Goal: Task Accomplishment & Management: Complete application form

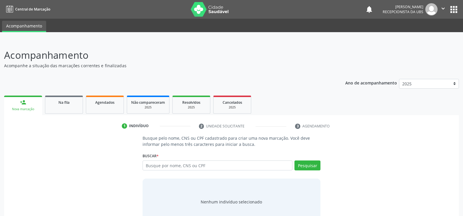
scroll to position [18, 0]
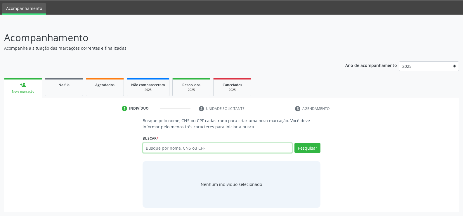
click at [196, 146] on input "text" at bounding box center [217, 148] width 150 height 10
type input "70480519467545"
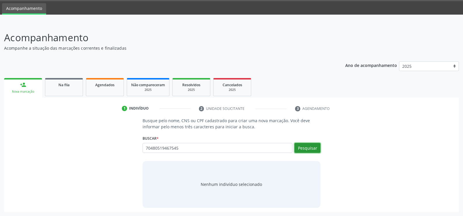
click at [303, 146] on button "Pesquisar" at bounding box center [307, 148] width 26 height 10
type input "70480519467545"
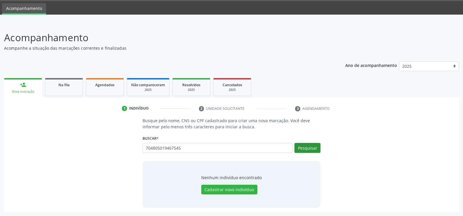
type input "704805019467545"
click at [309, 145] on button "Pesquisar" at bounding box center [307, 148] width 26 height 10
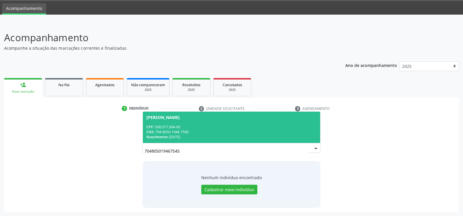
click at [219, 121] on span "[PERSON_NAME] CPF: 508.517.304-00 CNS: 704 8050 1946 7545 Nascimento: [DATE]" at bounding box center [231, 126] width 177 height 31
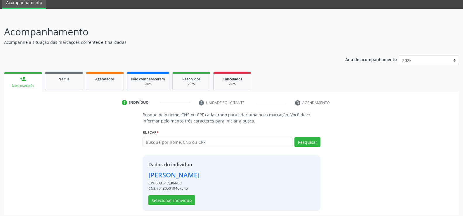
scroll to position [27, 0]
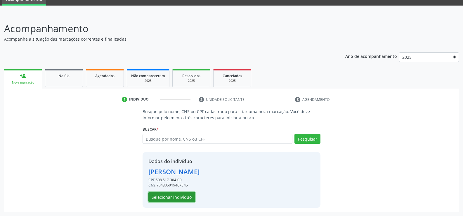
click at [170, 197] on button "Selecionar indivíduo" at bounding box center [171, 197] width 47 height 10
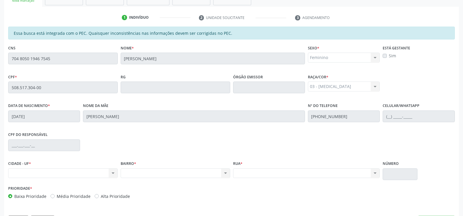
scroll to position [126, 0]
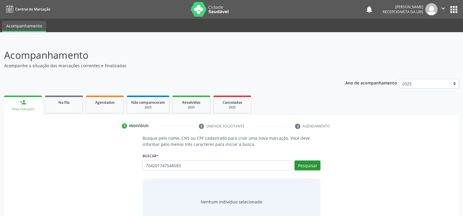
type input "704201747548583"
click at [308, 168] on button "Pesquisar" at bounding box center [307, 165] width 26 height 10
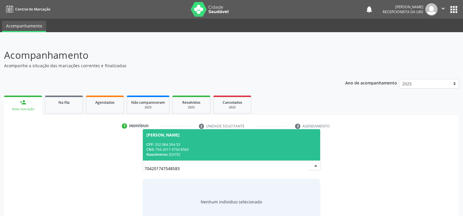
click at [229, 146] on div "CPF: 332.984.594-53" at bounding box center [231, 144] width 170 height 5
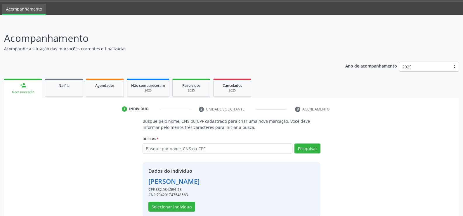
scroll to position [27, 0]
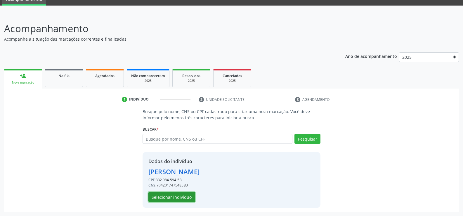
click at [177, 198] on button "Selecionar indivíduo" at bounding box center [171, 197] width 47 height 10
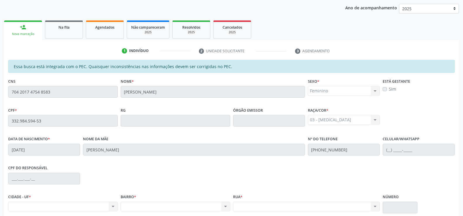
scroll to position [126, 0]
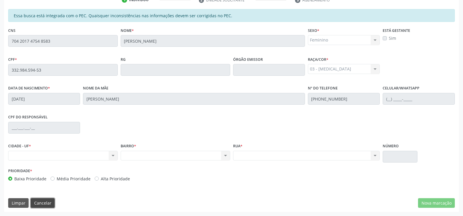
click at [44, 203] on button "Cancelar" at bounding box center [43, 203] width 24 height 10
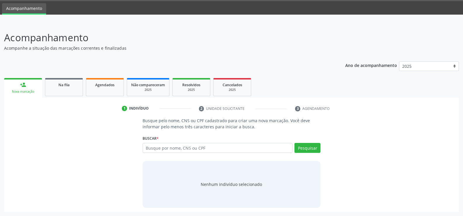
scroll to position [18, 0]
click at [206, 148] on input "text" at bounding box center [217, 148] width 150 height 10
type input "700000573538209"
click at [309, 146] on button "Pesquisar" at bounding box center [307, 148] width 26 height 10
type input "700000573538209"
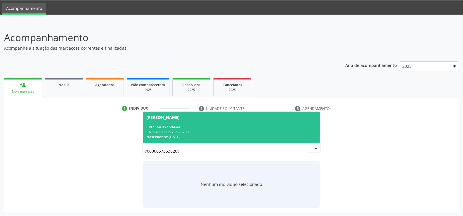
click at [220, 122] on span "[PERSON_NAME] CPF: 164.952.504-44 CNS: 700 0005 7353 8209 Nascimento: [DATE]" at bounding box center [231, 126] width 177 height 31
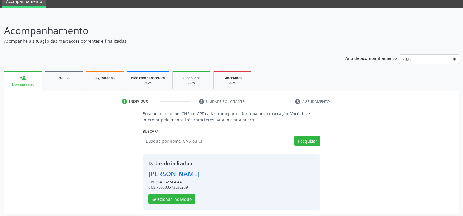
scroll to position [27, 0]
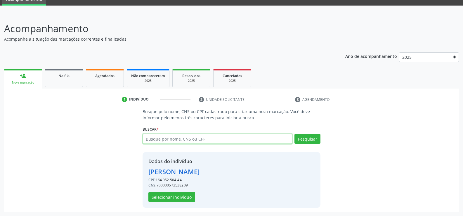
click at [206, 139] on input "text" at bounding box center [217, 139] width 150 height 10
click at [180, 198] on button "Selecionar indivíduo" at bounding box center [171, 197] width 47 height 10
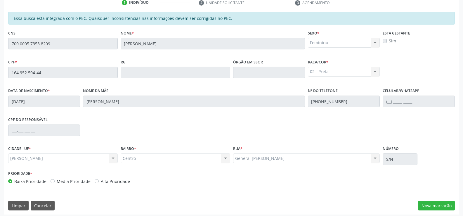
scroll to position [126, 0]
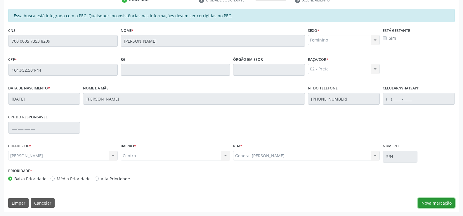
click at [426, 204] on button "Nova marcação" at bounding box center [436, 203] width 37 height 10
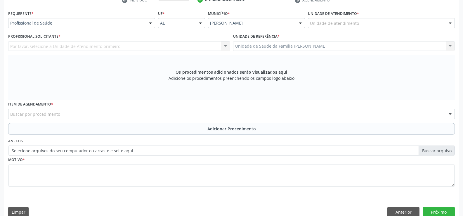
scroll to position [126, 0]
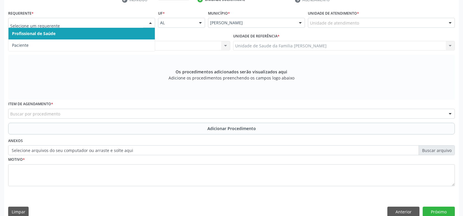
click at [151, 23] on div at bounding box center [150, 23] width 9 height 10
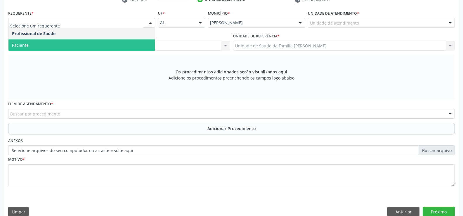
click at [114, 47] on span "Paciente" at bounding box center [81, 45] width 146 height 12
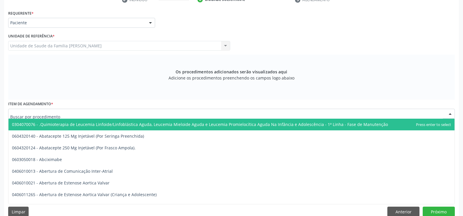
click at [127, 112] on div at bounding box center [231, 114] width 446 height 10
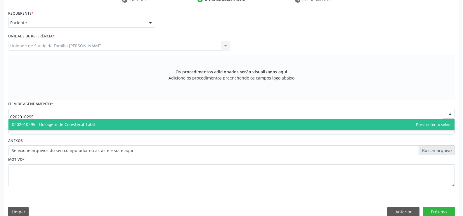
click at [120, 125] on span "0202010295 - Dosagem de Colesterol Total" at bounding box center [231, 125] width 446 height 12
type input "0202010295"
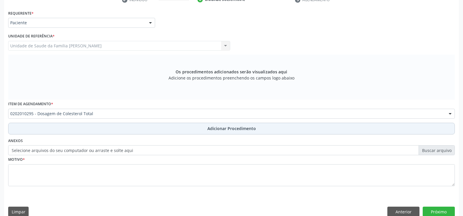
click at [215, 128] on span "Adicionar Procedimento" at bounding box center [231, 128] width 48 height 6
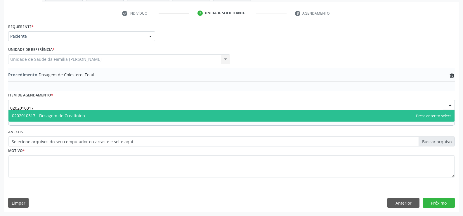
click at [157, 115] on span "0202010317 - Dosagem de Creatinina" at bounding box center [231, 116] width 446 height 12
type input "0202010317"
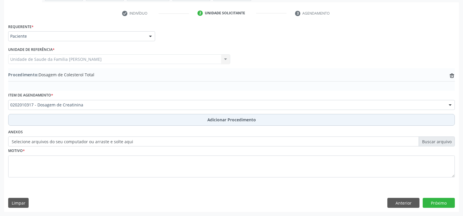
click at [223, 121] on span "Adicionar Procedimento" at bounding box center [231, 119] width 48 height 6
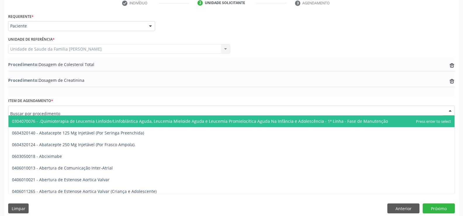
scroll to position [128, 0]
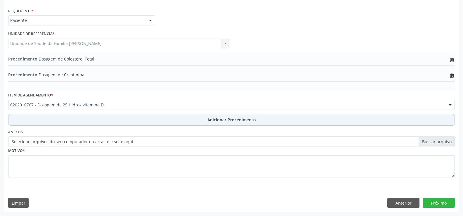
click at [225, 120] on span "Adicionar Procedimento" at bounding box center [231, 119] width 48 height 6
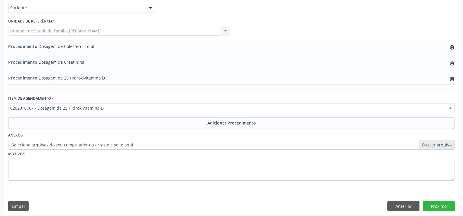
scroll to position [144, 0]
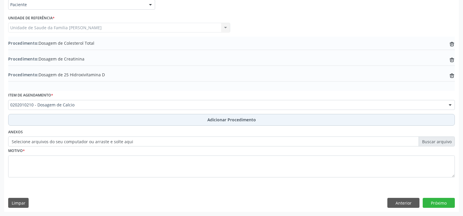
click at [239, 120] on span "Adicionar Procedimento" at bounding box center [231, 119] width 48 height 6
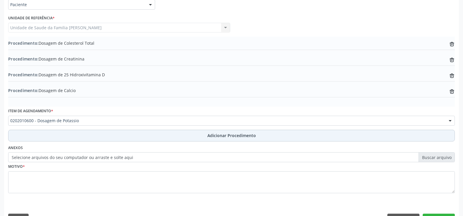
click at [221, 134] on span "Adicionar Procedimento" at bounding box center [231, 135] width 48 height 6
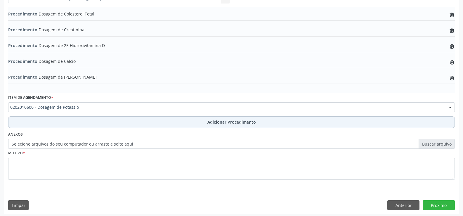
scroll to position [176, 0]
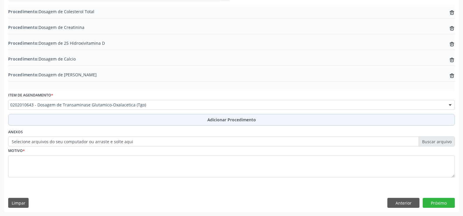
click at [229, 120] on span "Adicionar Procedimento" at bounding box center [231, 119] width 48 height 6
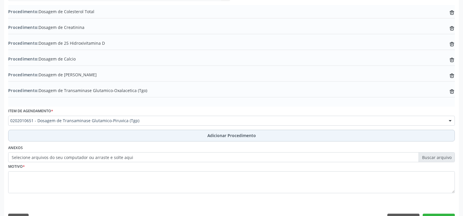
click at [216, 136] on span "Adicionar Procedimento" at bounding box center [231, 135] width 48 height 6
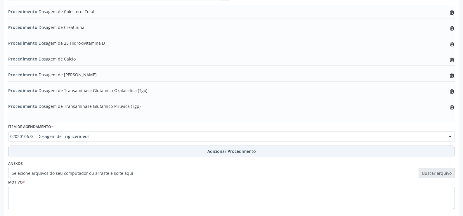
click at [252, 153] on span "Adicionar Procedimento" at bounding box center [231, 151] width 48 height 6
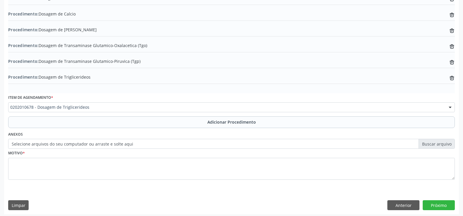
scroll to position [223, 0]
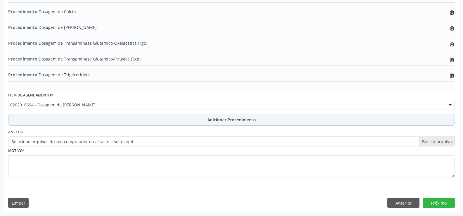
click at [215, 120] on span "Adicionar Procedimento" at bounding box center [231, 119] width 48 height 6
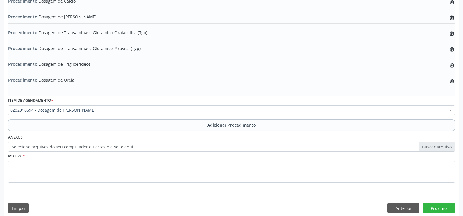
scroll to position [239, 0]
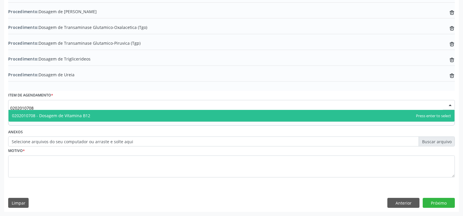
type input "0202010708"
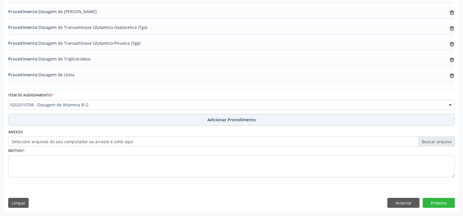
click at [222, 122] on span "Adicionar Procedimento" at bounding box center [231, 119] width 48 height 6
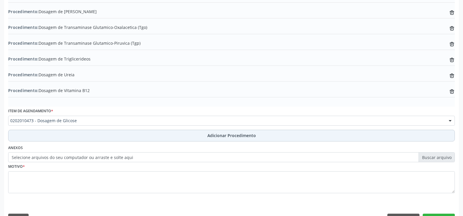
click at [219, 136] on span "Adicionar Procedimento" at bounding box center [231, 135] width 48 height 6
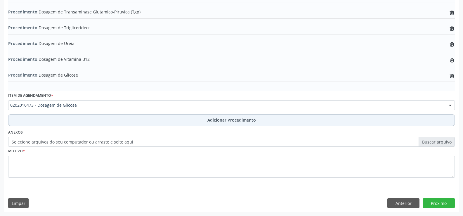
scroll to position [270, 0]
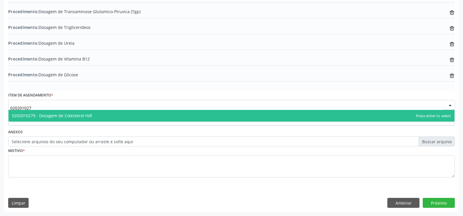
type input "0202010279"
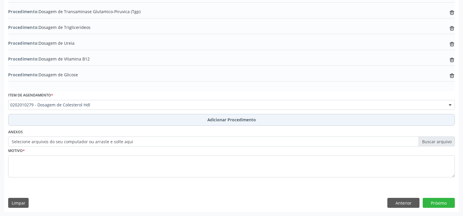
click at [224, 119] on span "Adicionar Procedimento" at bounding box center [231, 119] width 48 height 6
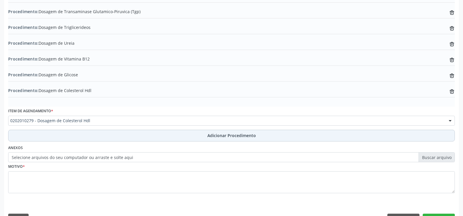
click at [227, 134] on span "Adicionar Procedimento" at bounding box center [231, 135] width 48 height 6
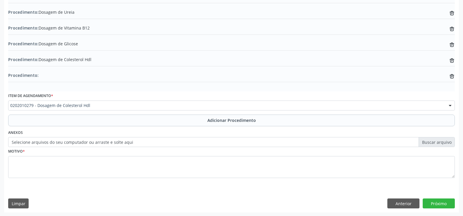
scroll to position [302, 0]
click at [435, 203] on button "Próximo" at bounding box center [438, 203] width 32 height 10
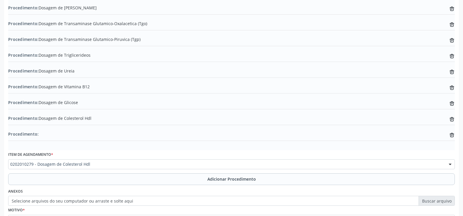
scroll to position [308, 0]
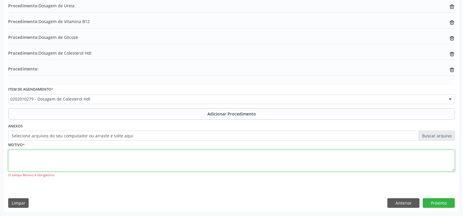
click at [170, 157] on textarea at bounding box center [231, 160] width 446 height 22
type textarea "AVALIAÇAO"
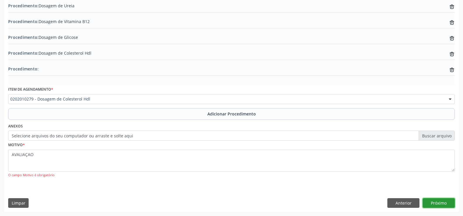
click at [438, 203] on button "Próximo" at bounding box center [438, 203] width 32 height 10
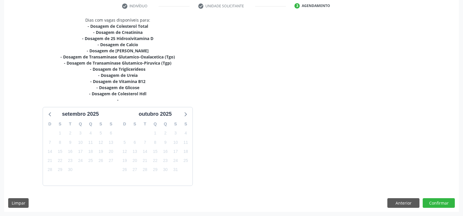
scroll to position [137, 0]
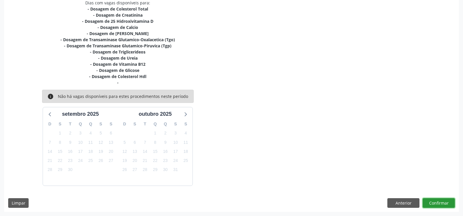
click at [435, 203] on button "Confirmar" at bounding box center [438, 203] width 32 height 10
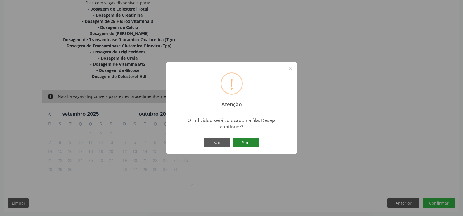
click at [245, 142] on button "Sim" at bounding box center [246, 142] width 26 height 10
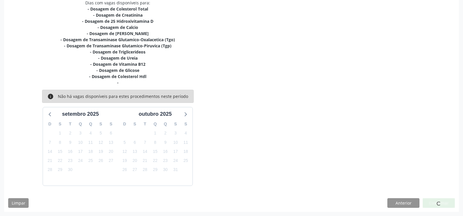
scroll to position [0, 0]
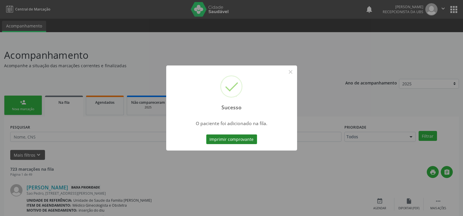
click at [240, 140] on button "Imprimir comprovante" at bounding box center [231, 139] width 51 height 10
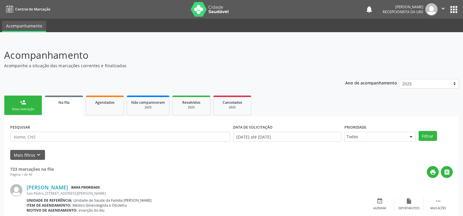
click at [20, 109] on div "Nova marcação" at bounding box center [22, 109] width 29 height 4
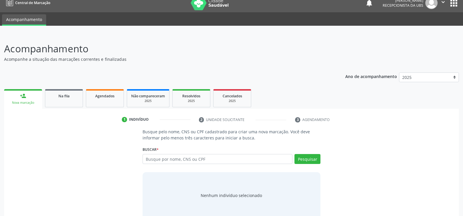
scroll to position [18, 0]
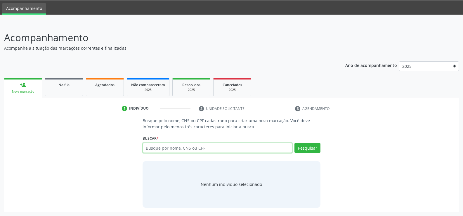
click at [196, 150] on input "text" at bounding box center [217, 148] width 150 height 10
type input "700000573538209"
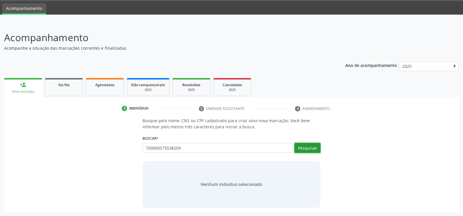
click at [312, 146] on button "Pesquisar" at bounding box center [307, 148] width 26 height 10
type input "700000573538209"
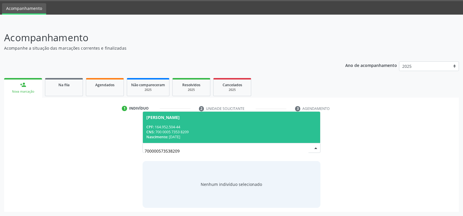
click at [191, 121] on span "[PERSON_NAME] CPF: 164.952.504-44 CNS: 700 0005 7353 8209 Nascimento: [DATE]" at bounding box center [231, 126] width 177 height 31
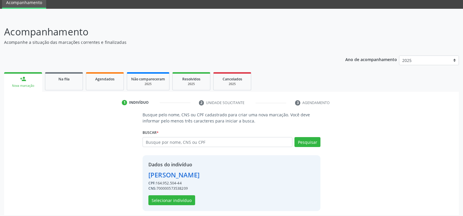
scroll to position [27, 0]
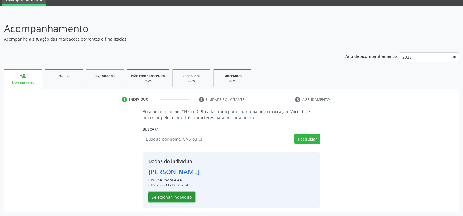
click at [179, 197] on button "Selecionar indivíduo" at bounding box center [171, 197] width 47 height 10
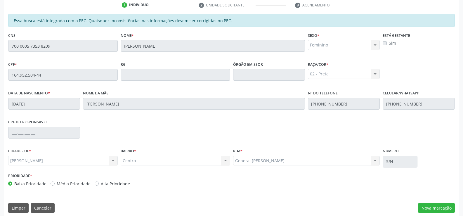
scroll to position [126, 0]
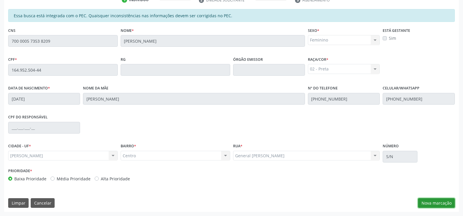
click at [433, 203] on button "Nova marcação" at bounding box center [436, 203] width 37 height 10
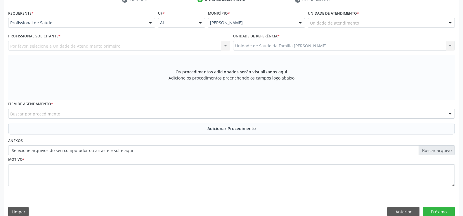
click at [151, 23] on div at bounding box center [150, 23] width 9 height 10
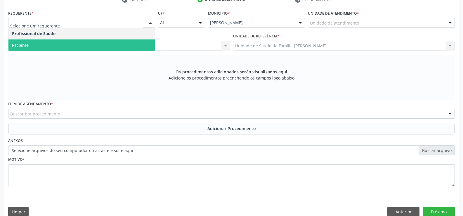
click at [131, 43] on span "Paciente" at bounding box center [81, 45] width 146 height 12
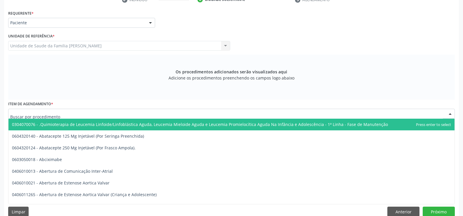
click at [134, 114] on div at bounding box center [231, 114] width 446 height 10
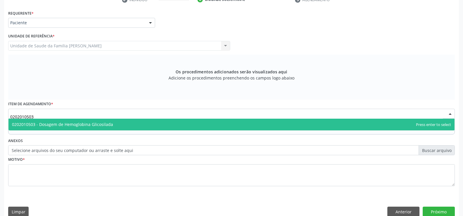
click at [151, 123] on span "0202010503 - Dosagem de Hemoglobina Glicosilada" at bounding box center [231, 125] width 446 height 12
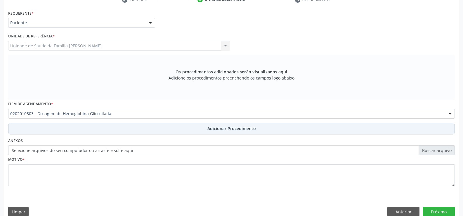
click at [216, 128] on span "Adicionar Procedimento" at bounding box center [231, 128] width 48 height 6
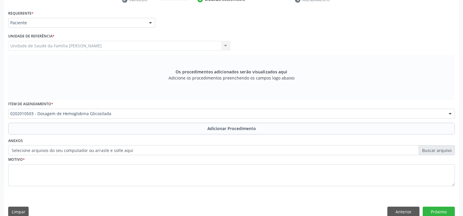
scroll to position [113, 0]
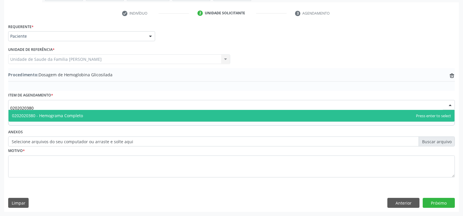
click at [162, 115] on span "0202020380 - Hemograma Completo" at bounding box center [231, 116] width 446 height 12
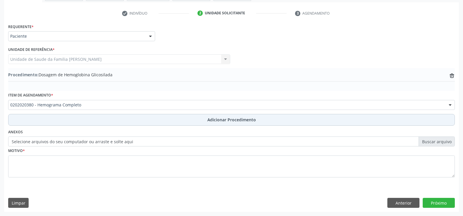
click at [225, 122] on span "Adicionar Procedimento" at bounding box center [231, 119] width 48 height 6
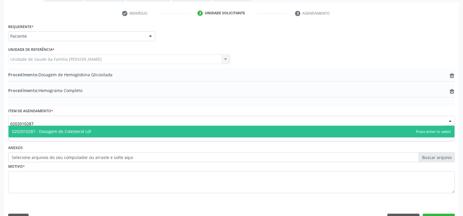
click at [194, 129] on span "0202010287 - Dosagem de Colesterol Ldl" at bounding box center [231, 132] width 446 height 12
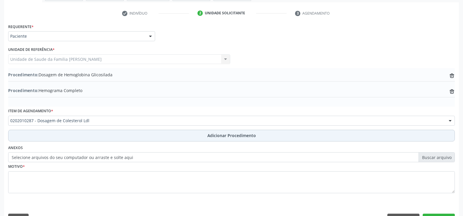
click at [229, 137] on span "Adicionar Procedimento" at bounding box center [231, 135] width 48 height 6
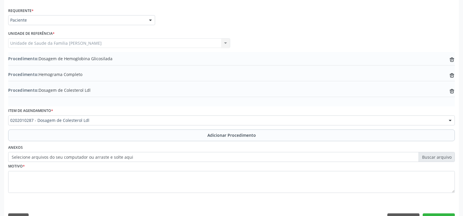
scroll to position [144, 0]
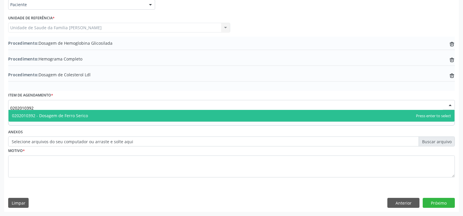
click at [179, 114] on span "0202010392 - Dosagem de Ferro Serico" at bounding box center [231, 116] width 446 height 12
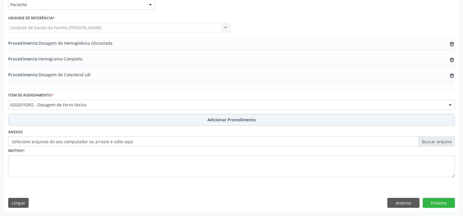
click at [222, 118] on span "Adicionar Procedimento" at bounding box center [231, 119] width 48 height 6
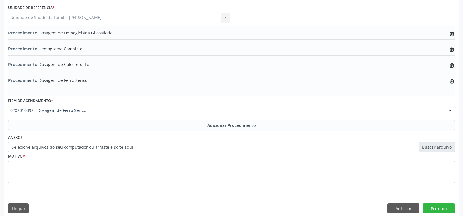
scroll to position [160, 0]
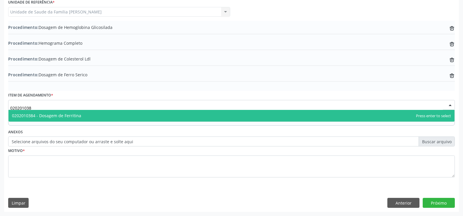
type input "0202010384"
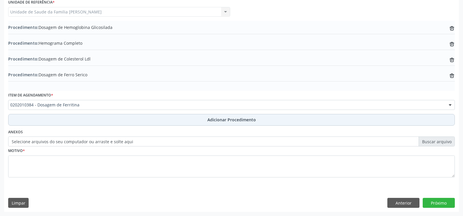
click at [222, 120] on span "Adicionar Procedimento" at bounding box center [231, 119] width 48 height 6
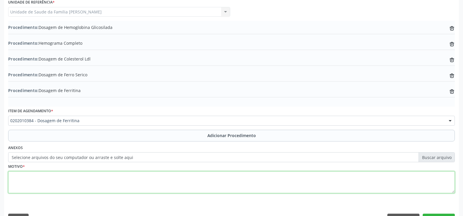
click at [168, 180] on textarea at bounding box center [231, 182] width 446 height 22
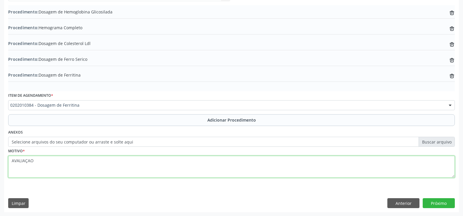
scroll to position [176, 0]
type textarea "AVALIAÇAO"
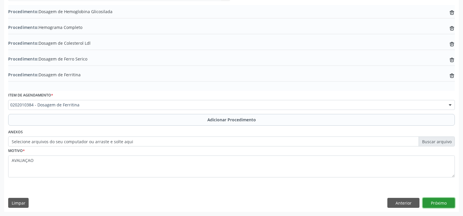
click at [435, 203] on button "Próximo" at bounding box center [438, 203] width 32 height 10
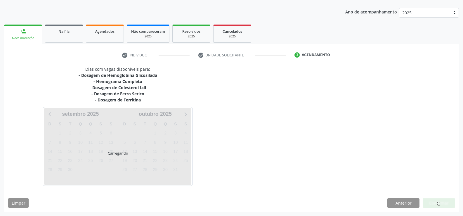
scroll to position [88, 0]
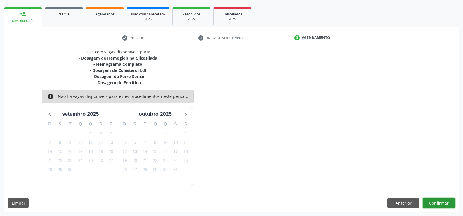
click at [438, 201] on button "Confirmar" at bounding box center [438, 203] width 32 height 10
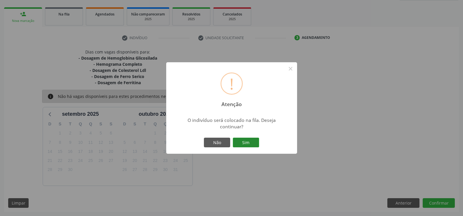
click at [245, 143] on button "Sim" at bounding box center [246, 142] width 26 height 10
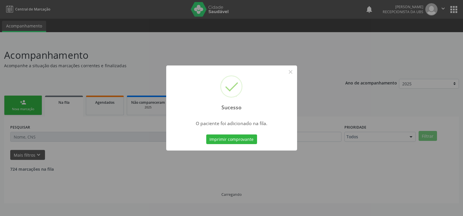
scroll to position [0, 0]
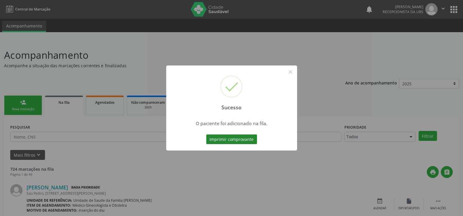
click at [242, 142] on button "Imprimir comprovante" at bounding box center [231, 139] width 51 height 10
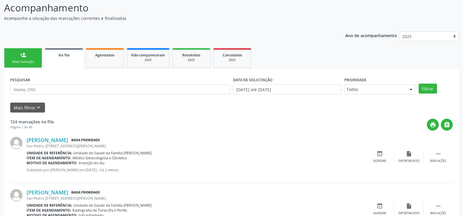
scroll to position [58, 0]
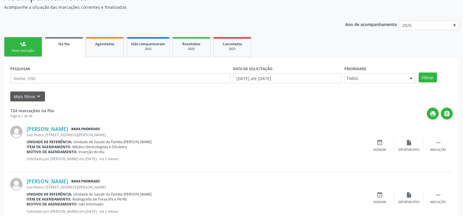
click at [28, 50] on div "Nova marcação" at bounding box center [22, 50] width 29 height 4
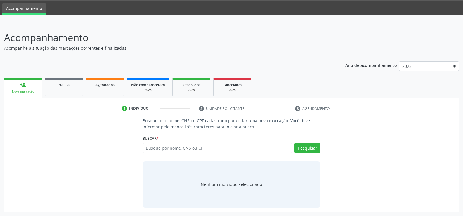
scroll to position [18, 0]
click at [196, 149] on input "text" at bounding box center [217, 148] width 150 height 10
type input "04395191444"
click at [307, 149] on button "Pesquisar" at bounding box center [307, 148] width 26 height 10
type input "04395191444"
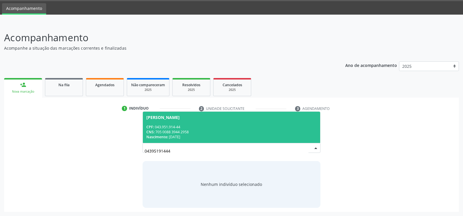
click at [216, 129] on div "CNS: 705 0088 3944 2958" at bounding box center [231, 131] width 170 height 5
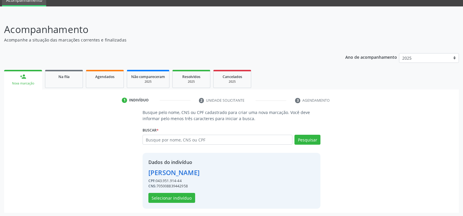
scroll to position [27, 0]
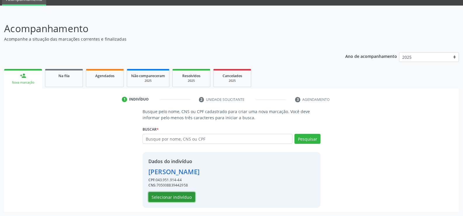
click at [171, 198] on button "Selecionar indivíduo" at bounding box center [171, 197] width 47 height 10
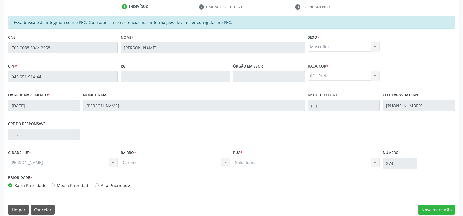
scroll to position [126, 0]
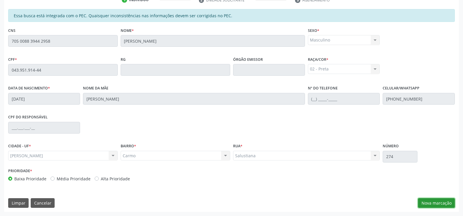
click at [433, 203] on button "Nova marcação" at bounding box center [436, 203] width 37 height 10
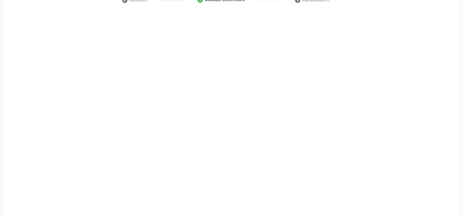
scroll to position [126, 0]
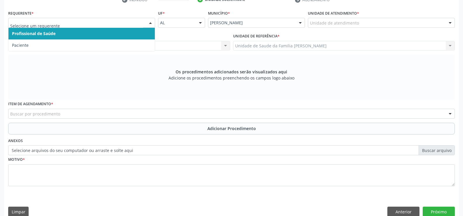
click at [151, 23] on div at bounding box center [150, 23] width 9 height 10
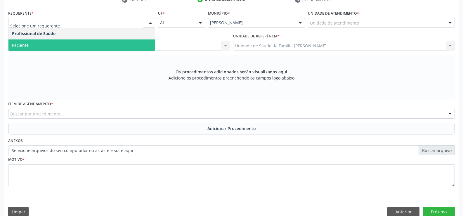
click at [118, 48] on span "Paciente" at bounding box center [81, 45] width 146 height 12
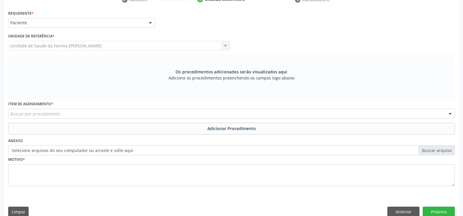
click at [131, 113] on div "Buscar por procedimento" at bounding box center [231, 114] width 446 height 10
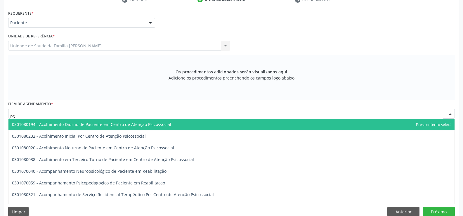
type input "P"
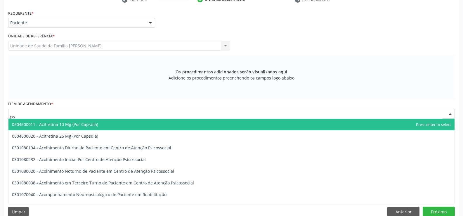
type input "p"
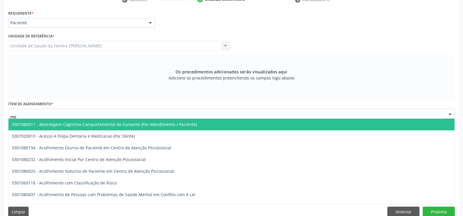
type input "m"
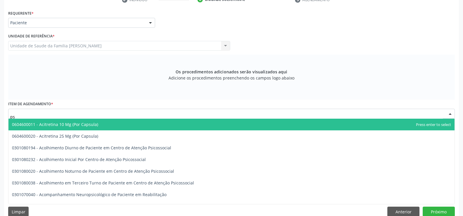
type input "psi"
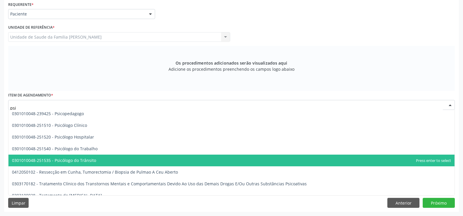
scroll to position [1164, 0]
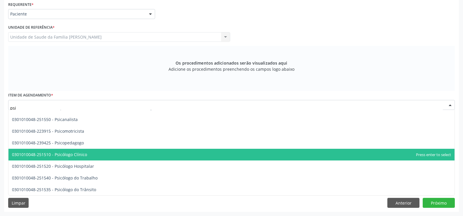
click at [102, 156] on span "0301010048-251510 - Psicólogo Clínico" at bounding box center [231, 155] width 446 height 12
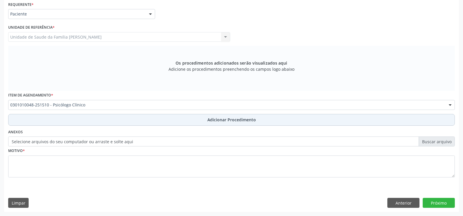
click at [219, 119] on span "Adicionar Procedimento" at bounding box center [231, 119] width 48 height 6
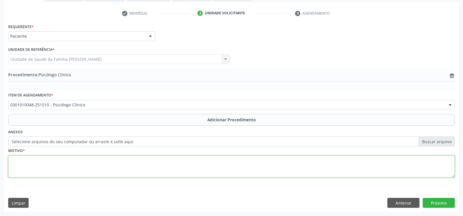
click at [162, 169] on textarea at bounding box center [231, 166] width 446 height 22
type textarea "a"
type textarea "ACOMPANHAMENTO -"
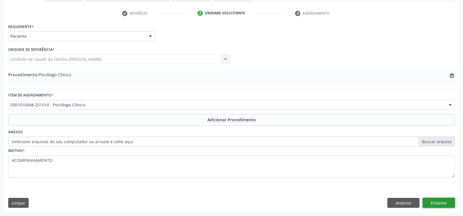
click at [436, 202] on button "Próximo" at bounding box center [438, 203] width 32 height 10
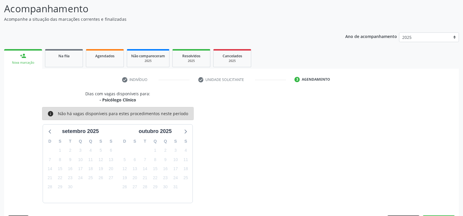
scroll to position [64, 0]
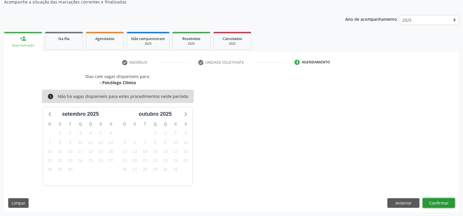
click at [440, 203] on button "Confirmar" at bounding box center [438, 203] width 32 height 10
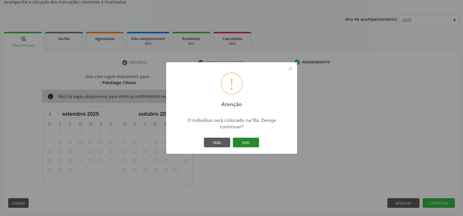
click at [244, 144] on button "Sim" at bounding box center [246, 142] width 26 height 10
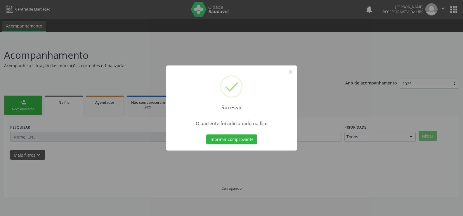
scroll to position [0, 0]
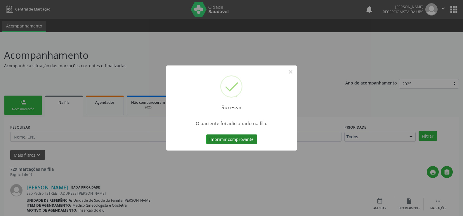
click at [232, 140] on button "Imprimir comprovante" at bounding box center [231, 139] width 51 height 10
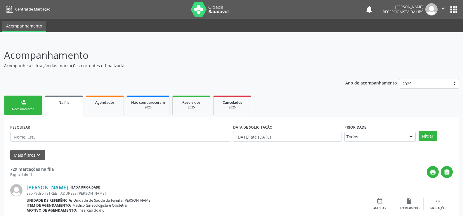
click at [21, 106] on link "person_add Nova marcação" at bounding box center [23, 105] width 38 height 20
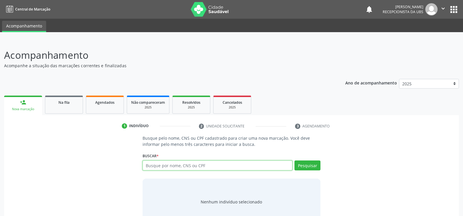
click at [190, 166] on input "text" at bounding box center [217, 165] width 150 height 10
type input "04395191444"
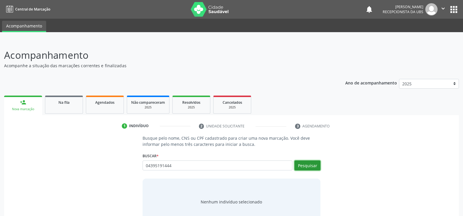
click at [301, 164] on button "Pesquisar" at bounding box center [307, 165] width 26 height 10
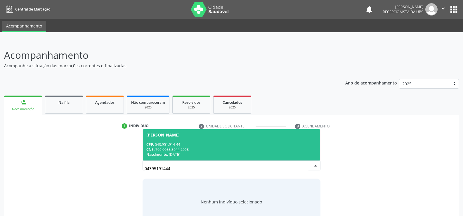
click at [215, 144] on div "CPF: 043.951.914-44" at bounding box center [231, 144] width 170 height 5
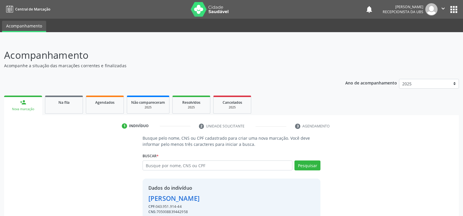
scroll to position [27, 0]
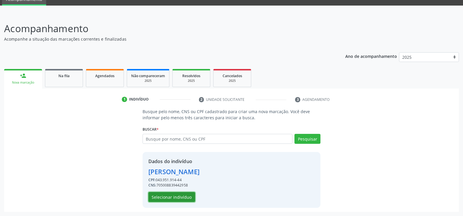
click at [167, 198] on button "Selecionar indivíduo" at bounding box center [171, 197] width 47 height 10
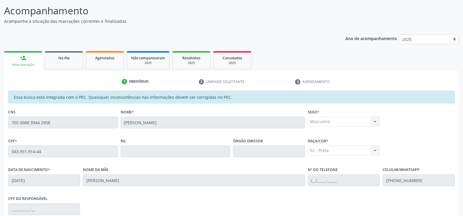
scroll to position [126, 0]
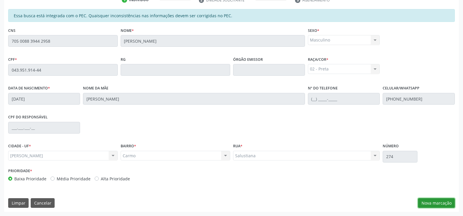
click at [437, 203] on button "Nova marcação" at bounding box center [436, 203] width 37 height 10
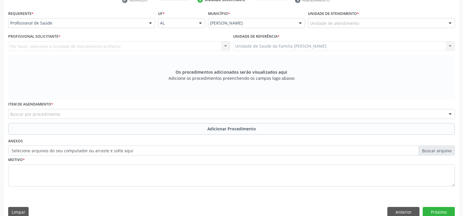
scroll to position [126, 0]
click at [151, 24] on div at bounding box center [150, 23] width 9 height 10
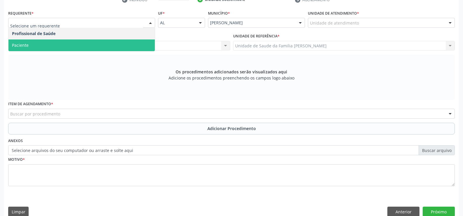
click at [120, 44] on span "Paciente" at bounding box center [81, 45] width 146 height 12
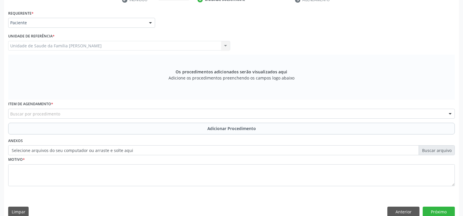
click at [100, 112] on div "Buscar por procedimento" at bounding box center [231, 114] width 446 height 10
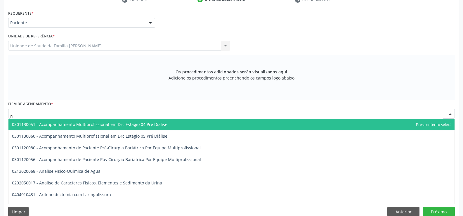
type input "F"
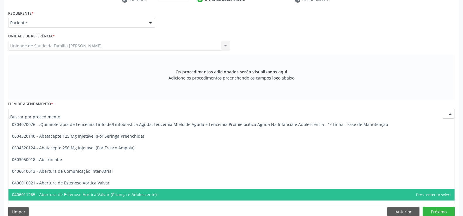
click at [116, 112] on div at bounding box center [231, 114] width 446 height 10
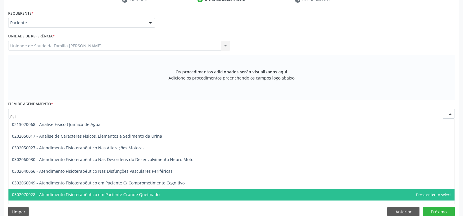
type input "fisio"
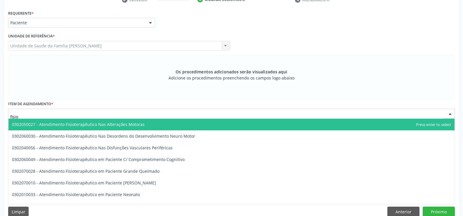
click at [109, 125] on span "0302050027 - Atendimento Fisioterapêutico Nas Alterações Motoras" at bounding box center [78, 124] width 133 height 6
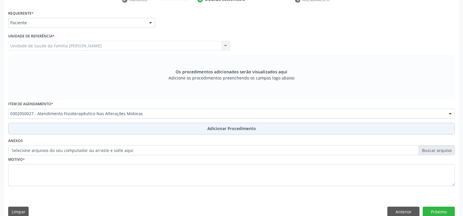
click at [232, 130] on span "Adicionar Procedimento" at bounding box center [231, 128] width 48 height 6
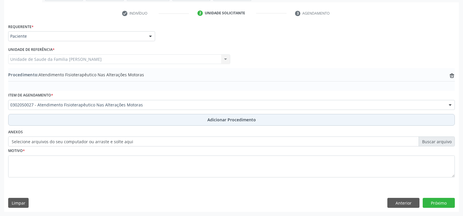
scroll to position [113, 0]
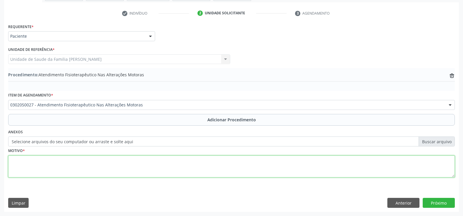
click at [163, 165] on textarea at bounding box center [231, 166] width 446 height 22
type textarea "tenossinovite de cabeça longa do bíceps em braços direito e esquerdo"
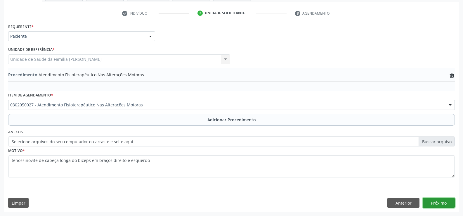
click at [432, 203] on button "Próximo" at bounding box center [438, 203] width 32 height 10
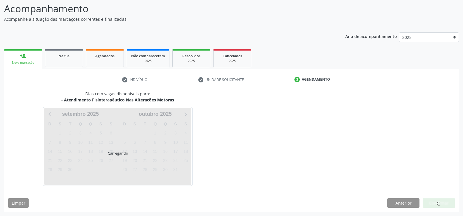
scroll to position [64, 0]
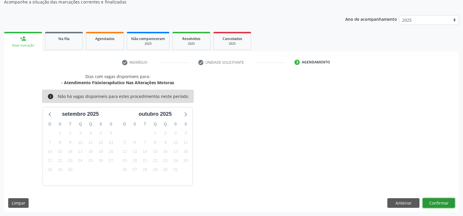
click at [440, 204] on button "Confirmar" at bounding box center [438, 203] width 32 height 10
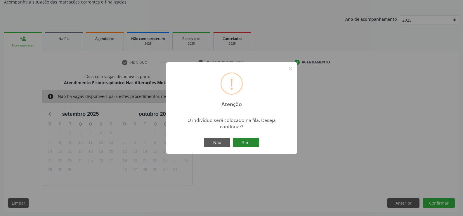
click at [251, 142] on button "Sim" at bounding box center [246, 142] width 26 height 10
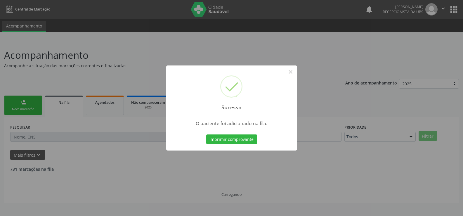
scroll to position [0, 0]
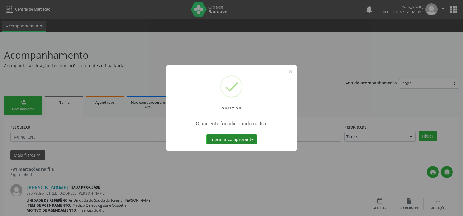
click at [241, 139] on button "Imprimir comprovante" at bounding box center [231, 139] width 51 height 10
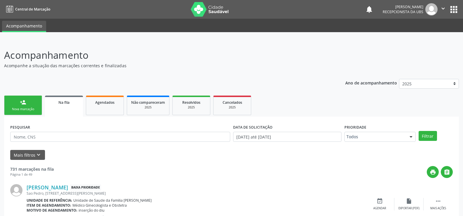
click at [32, 108] on div "Nova marcação" at bounding box center [22, 109] width 29 height 4
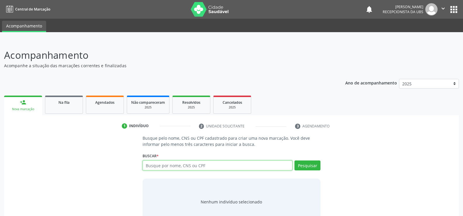
click at [185, 164] on input "text" at bounding box center [217, 165] width 150 height 10
type input "708208182000848"
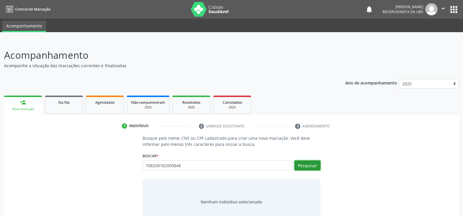
click at [308, 166] on button "Pesquisar" at bounding box center [307, 165] width 26 height 10
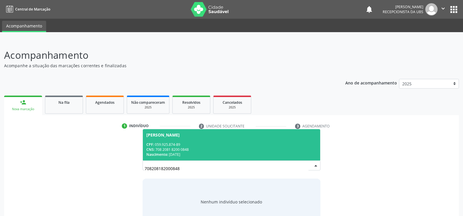
click at [218, 150] on div "CNS: 708 2081 8200 0848" at bounding box center [231, 149] width 170 height 5
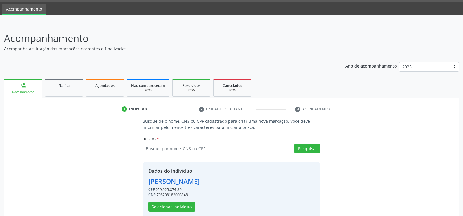
scroll to position [27, 0]
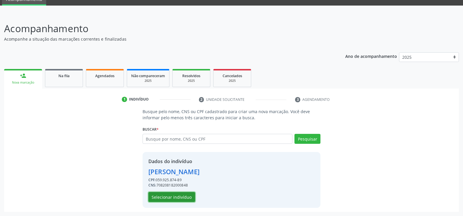
click at [176, 200] on button "Selecionar indivíduo" at bounding box center [171, 197] width 47 height 10
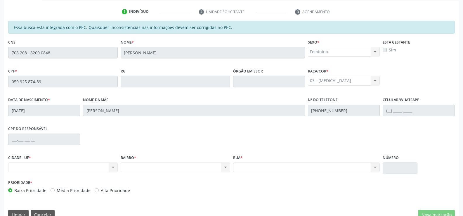
scroll to position [126, 0]
